Goal: Information Seeking & Learning: Learn about a topic

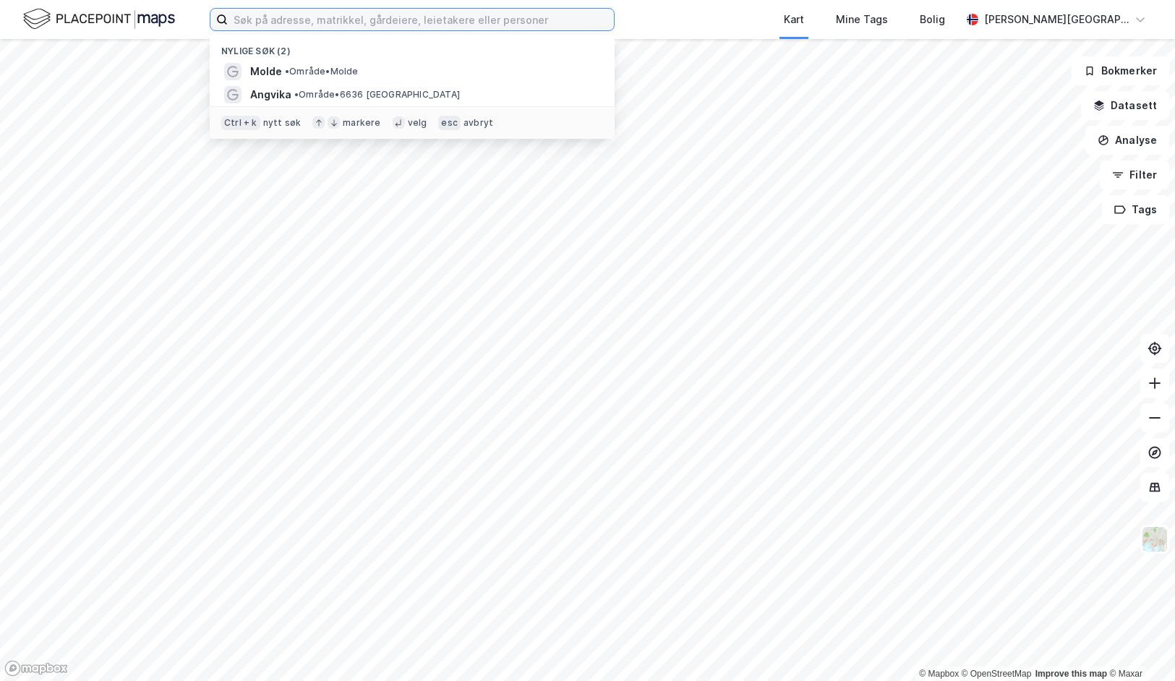
click at [368, 22] on input at bounding box center [421, 20] width 386 height 22
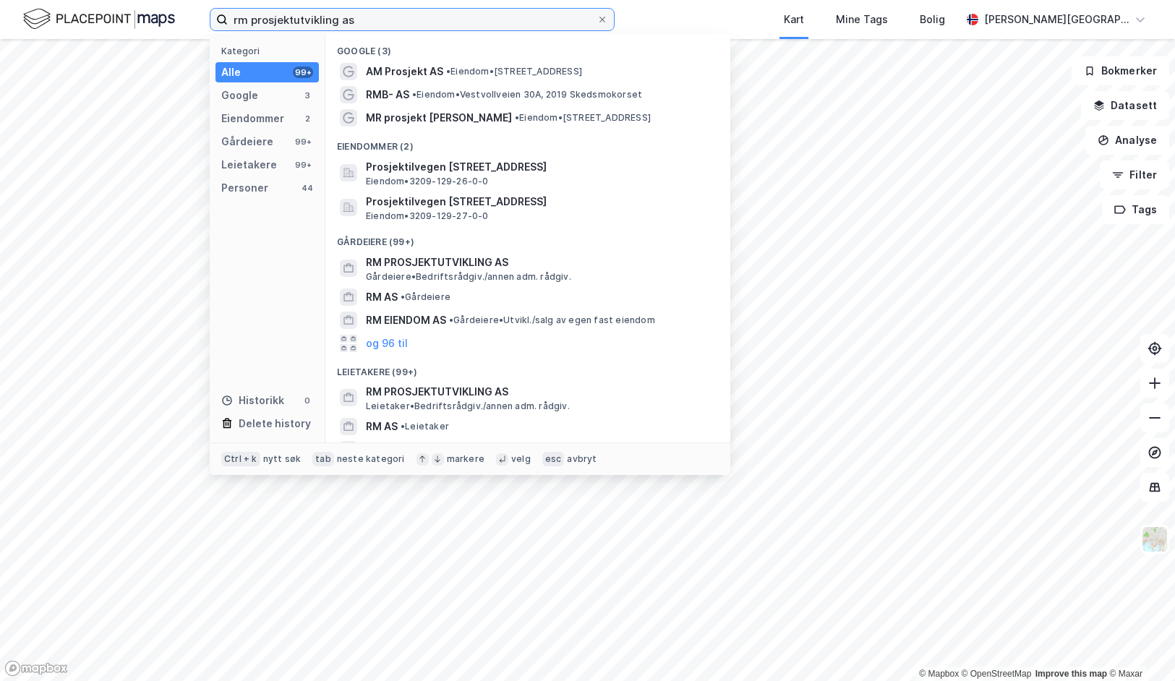
type input "rm prosjektutvikling as"
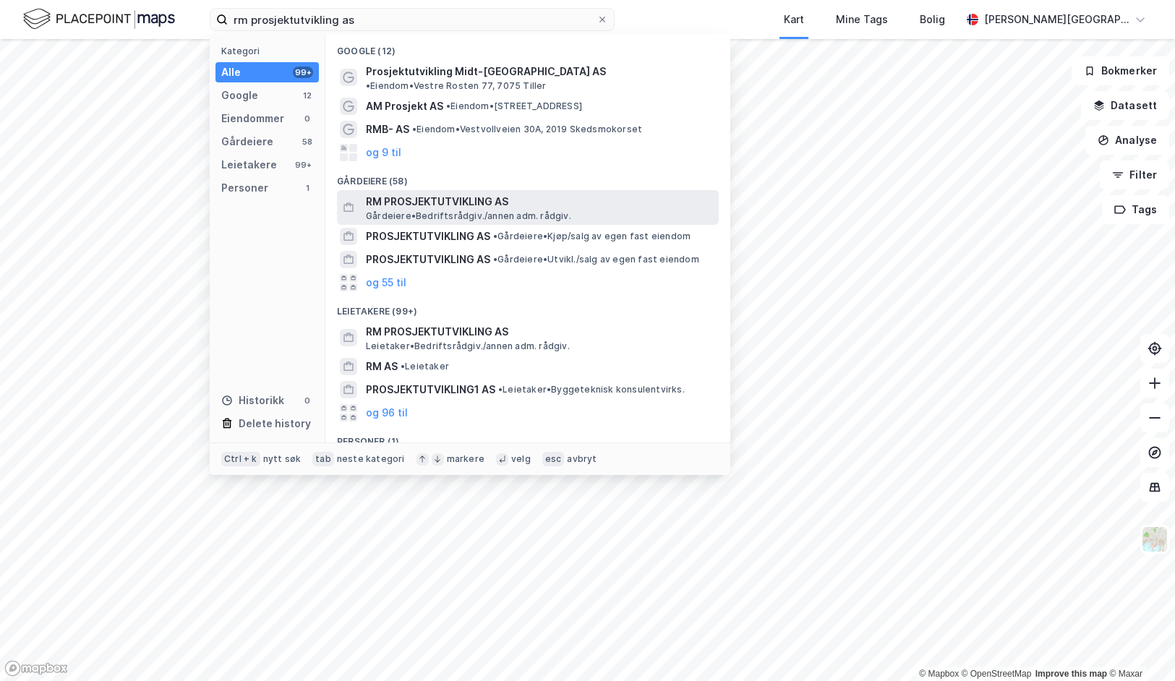
click at [406, 193] on span "RM PROSJEKTUTVIKLING AS" at bounding box center [539, 201] width 347 height 17
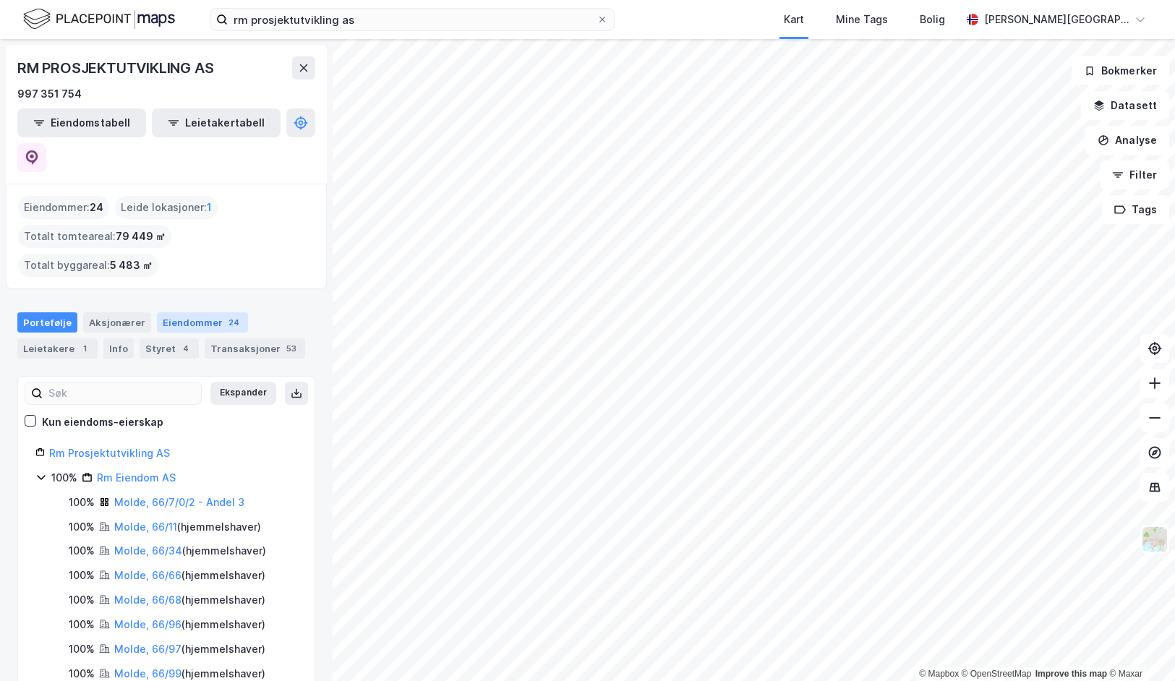
click at [189, 312] on div "Eiendommer 24" at bounding box center [202, 322] width 91 height 20
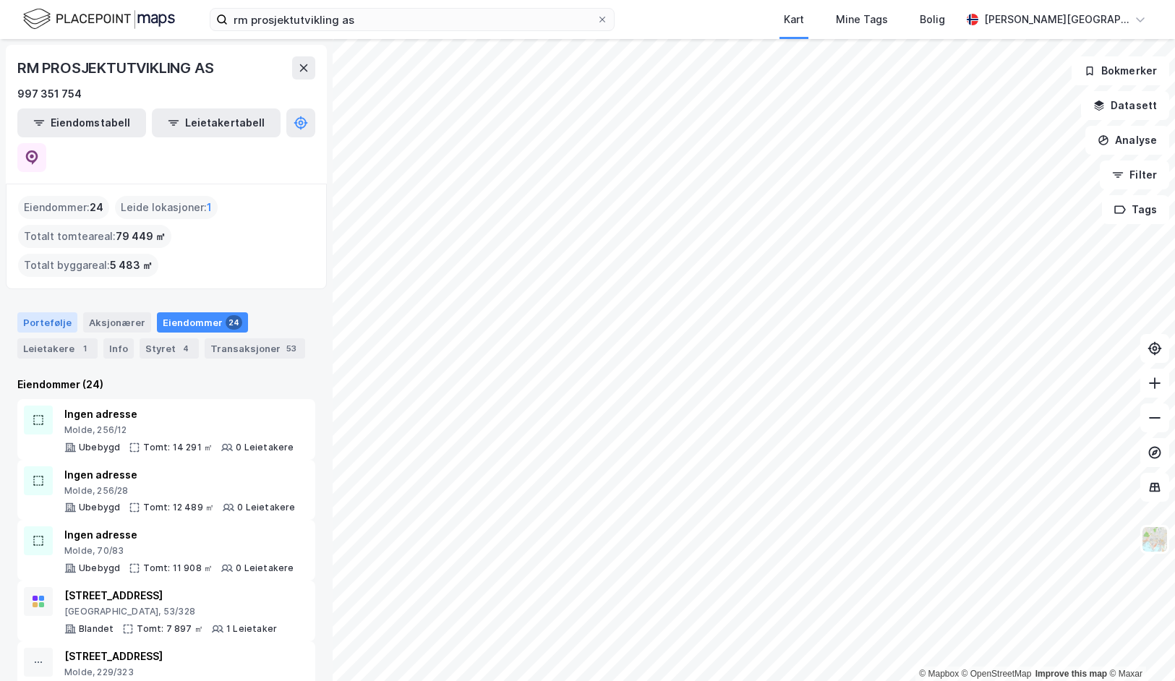
click at [39, 312] on div "Portefølje" at bounding box center [47, 322] width 60 height 20
